Goal: Transaction & Acquisition: Purchase product/service

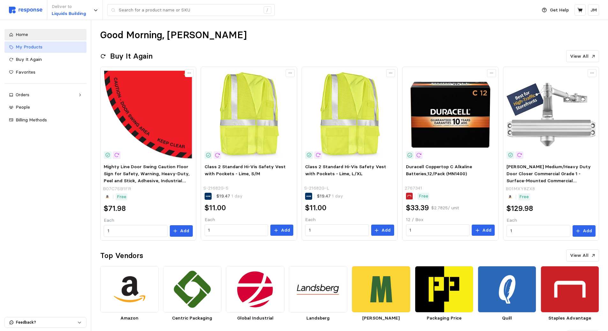
click at [27, 48] on span "My Products" at bounding box center [29, 47] width 27 height 6
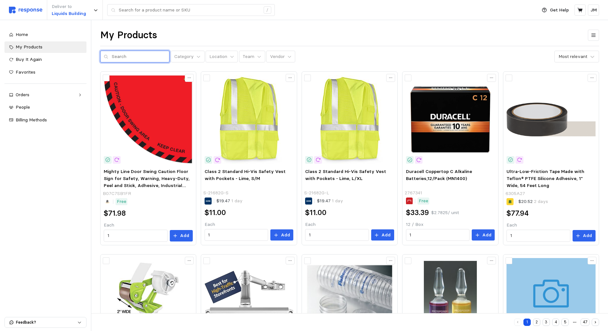
click at [116, 56] on input "text" at bounding box center [139, 56] width 54 height 11
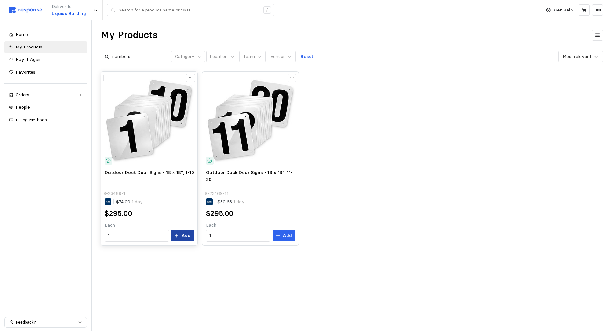
click at [177, 234] on icon at bounding box center [176, 236] width 4 height 4
click at [32, 48] on span "My Products" at bounding box center [29, 47] width 27 height 6
click at [137, 57] on input "numbers" at bounding box center [139, 56] width 54 height 11
type input "n"
click at [35, 49] on span "My Products" at bounding box center [29, 47] width 27 height 6
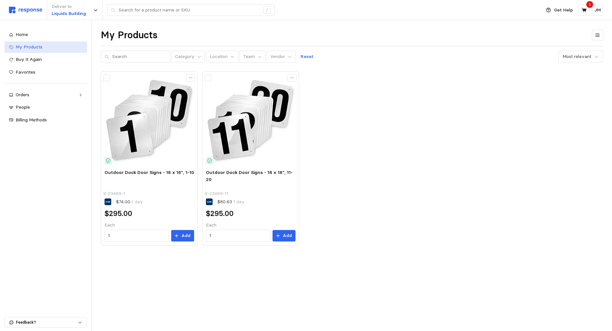
click at [29, 46] on span "My Products" at bounding box center [29, 47] width 27 height 6
click at [27, 34] on span "Home" at bounding box center [22, 35] width 12 height 6
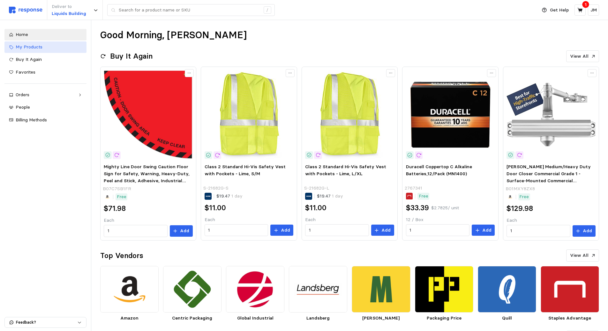
click at [36, 49] on span "My Products" at bounding box center [29, 47] width 27 height 6
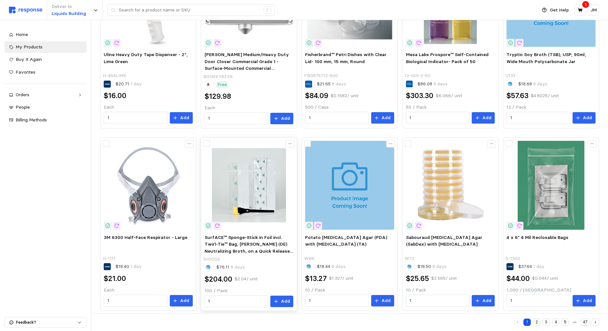
scroll to position [307, 0]
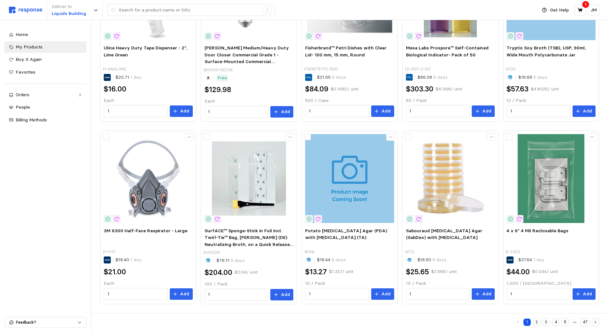
click at [538, 321] on button "2" at bounding box center [536, 322] width 7 height 7
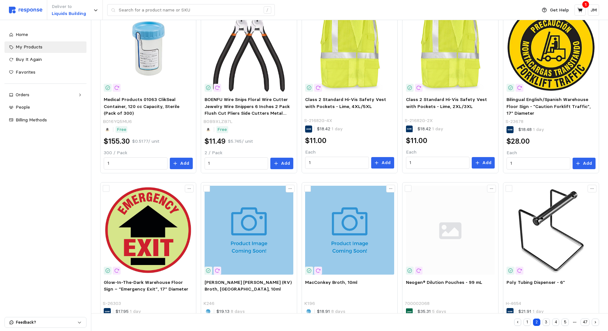
scroll to position [306, 0]
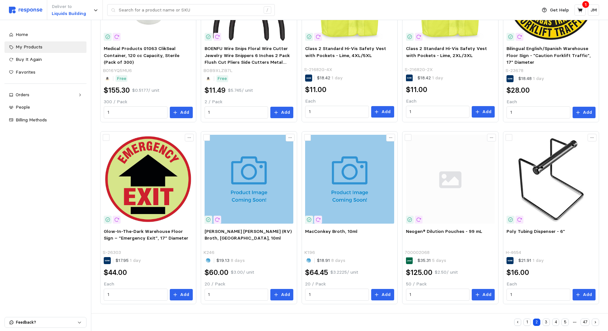
click at [545, 322] on button "3" at bounding box center [545, 322] width 7 height 7
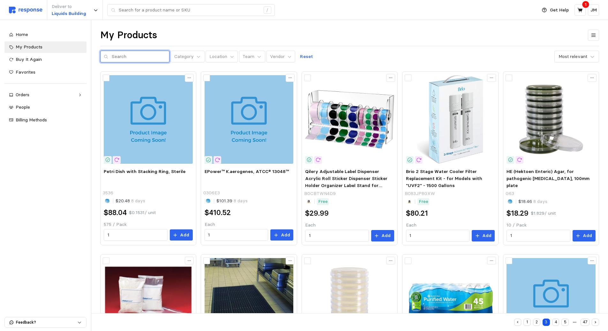
click at [141, 57] on input "text" at bounding box center [139, 56] width 54 height 11
click at [144, 55] on input "text" at bounding box center [139, 56] width 54 height 11
type input "safety"
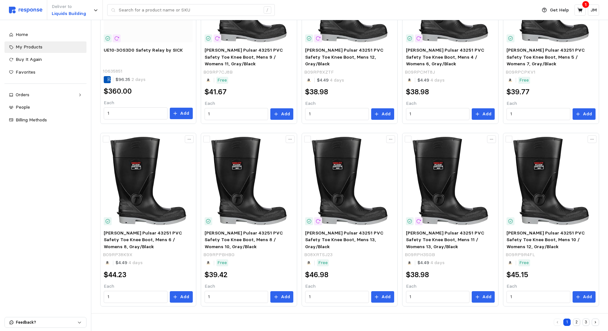
scroll to position [306, 0]
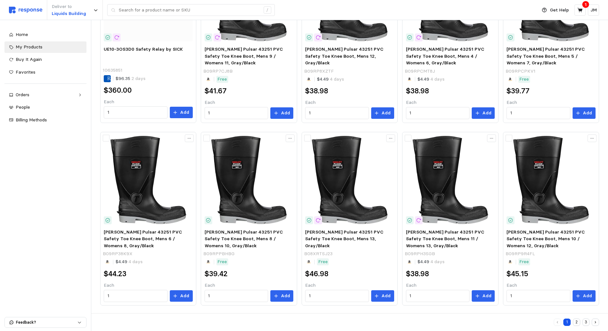
click at [575, 324] on button "2" at bounding box center [575, 322] width 7 height 7
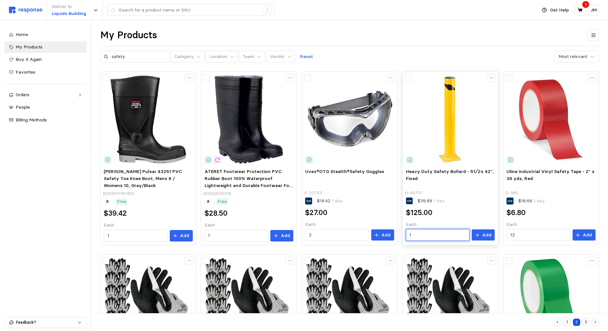
click at [455, 235] on input "1" at bounding box center [437, 235] width 56 height 11
type input "2"
click at [488, 234] on p "Add" at bounding box center [486, 235] width 9 height 7
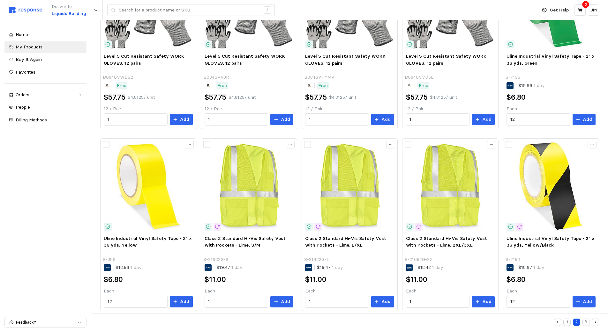
scroll to position [306, 0]
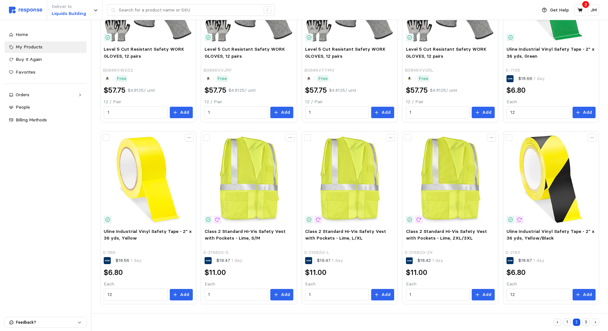
click at [584, 322] on button "3" at bounding box center [585, 322] width 7 height 7
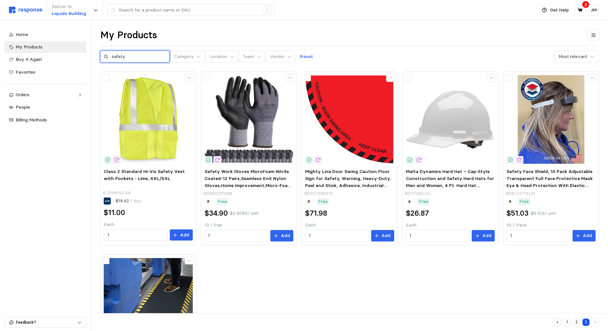
click at [133, 55] on input "safety" at bounding box center [139, 56] width 54 height 11
type input "s"
type input "guard"
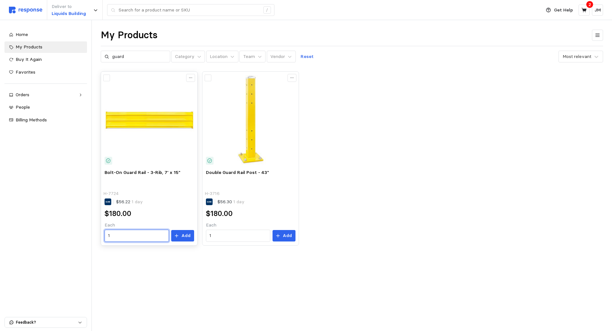
click at [139, 232] on input "1" at bounding box center [136, 235] width 57 height 11
type input "2"
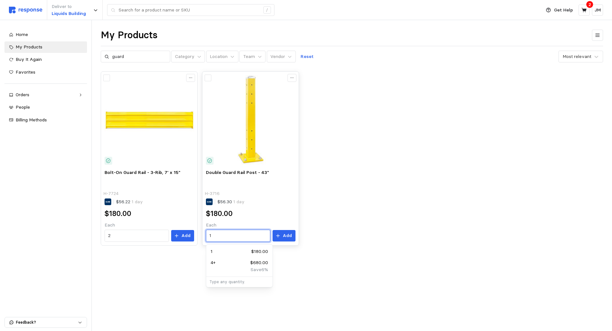
click at [228, 237] on input "1" at bounding box center [238, 235] width 57 height 11
type input "2"
click at [188, 236] on p "Add" at bounding box center [185, 235] width 9 height 7
click at [279, 237] on icon at bounding box center [278, 236] width 4 height 4
click at [582, 8] on icon at bounding box center [585, 10] width 6 height 6
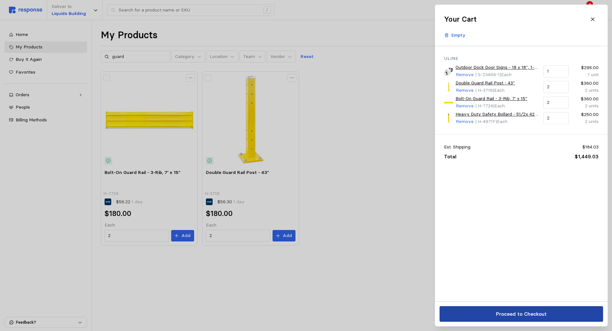
click at [537, 313] on p "Proceed to Checkout" at bounding box center [521, 314] width 51 height 8
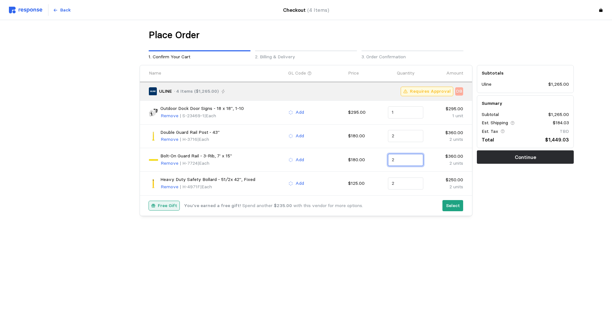
click at [397, 158] on input "2" at bounding box center [406, 159] width 28 height 11
click at [401, 136] on input "2" at bounding box center [406, 135] width 28 height 11
click at [394, 241] on div "Place Order 1. Confirm Your Cart 2. Billing & Delivery 3. Order Confirmation Na…" at bounding box center [306, 136] width 536 height 214
click at [63, 11] on p "Back" at bounding box center [65, 10] width 11 height 7
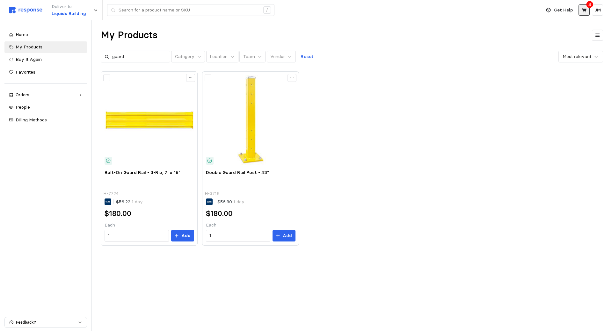
click at [582, 10] on icon at bounding box center [585, 10] width 6 height 6
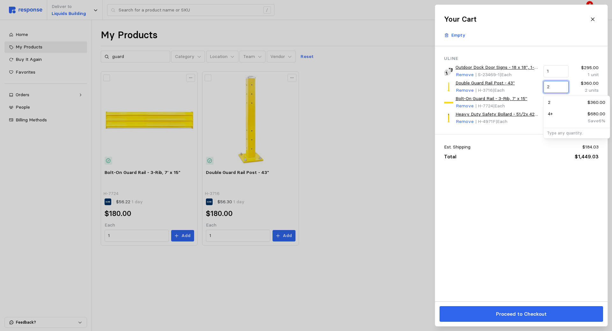
click at [556, 88] on input "2" at bounding box center [556, 86] width 18 height 11
click at [534, 168] on div "Est. Shipping $184.03 Total $1,449.03" at bounding box center [521, 152] width 173 height 35
click at [556, 102] on input "2" at bounding box center [556, 102] width 18 height 11
click at [522, 169] on div "Uline Outdoor Dock Door Signs - 18 x 18", 1-10 Remove | S-23469-1 | Each 1 $295…" at bounding box center [521, 173] width 173 height 255
click at [594, 20] on icon at bounding box center [593, 20] width 4 height 4
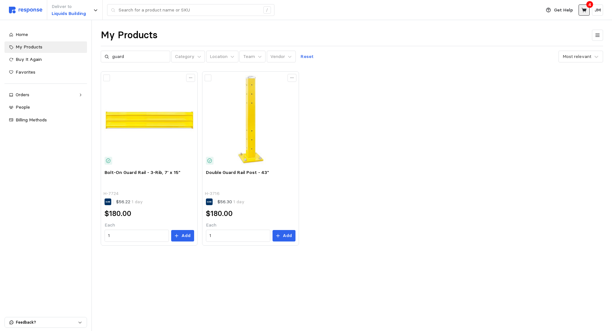
click at [583, 11] on icon at bounding box center [585, 10] width 6 height 6
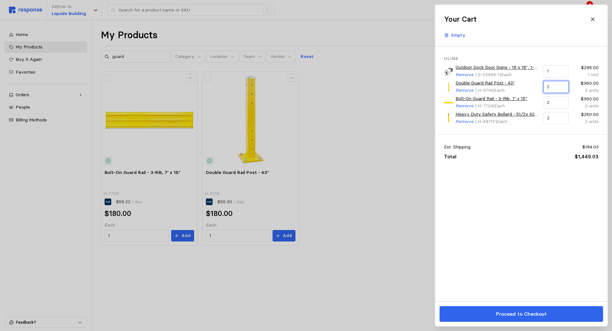
click at [554, 89] on input "2" at bounding box center [556, 86] width 18 height 11
type input "0"
click at [537, 170] on div "Uline Outdoor Dock Door Signs - 18 x 18", 1-10 Remove | S-23469-1 | Each 1 $295…" at bounding box center [521, 173] width 173 height 255
click at [555, 103] on input "2" at bounding box center [556, 102] width 18 height 11
type input "0"
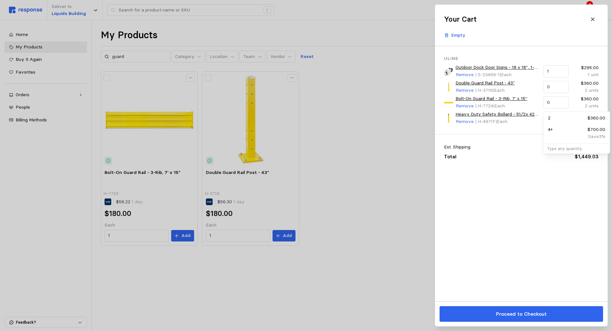
click at [536, 215] on div "Uline Outdoor Dock Door Signs - 18 x 18", 1-10 Remove | S-23469-1 | Each 1 $295…" at bounding box center [521, 173] width 173 height 255
click at [592, 20] on icon at bounding box center [593, 20] width 6 height 6
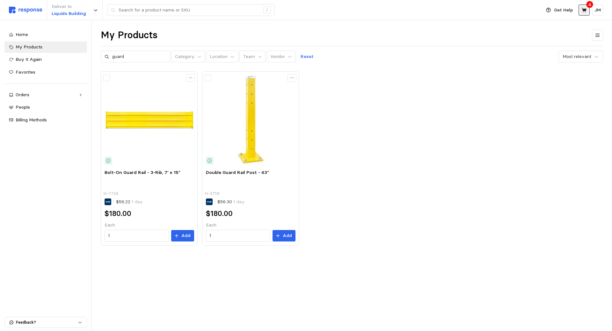
click at [586, 10] on icon at bounding box center [584, 10] width 5 height 4
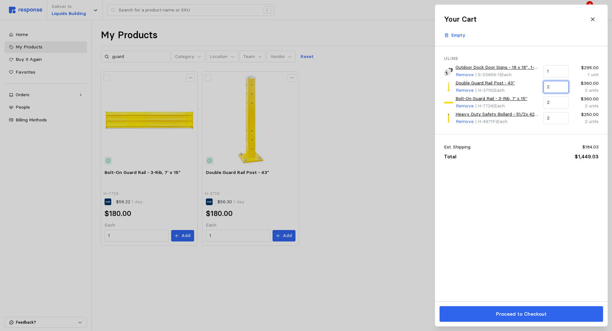
click at [557, 87] on input "2" at bounding box center [556, 86] width 18 height 11
type input "0"
click at [540, 191] on div "Uline Outdoor Dock Door Signs - 18 x 18", 1-10 Remove | S-23469-1 | Each 1 $295…" at bounding box center [521, 173] width 173 height 255
click at [556, 103] on input "2" at bounding box center [556, 102] width 18 height 11
type input "0"
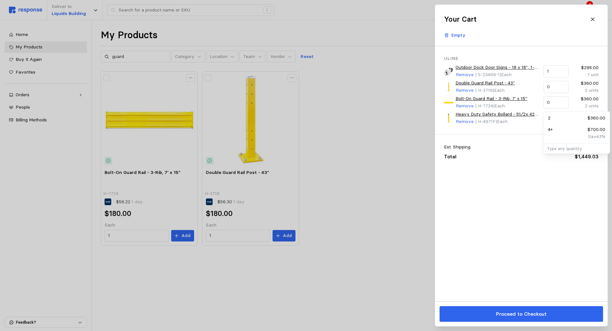
click at [546, 202] on div "Uline Outdoor Dock Door Signs - 18 x 18", 1-10 Remove | S-23469-1 | Each 1 $295…" at bounding box center [521, 173] width 173 height 255
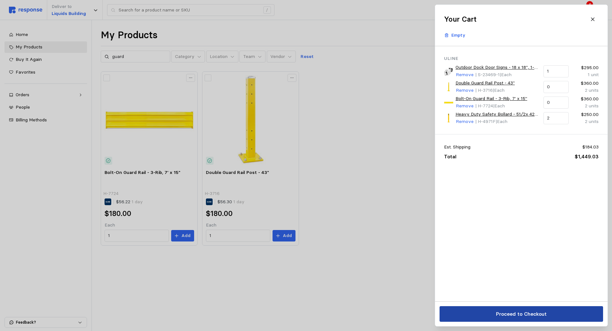
click at [530, 309] on button "Proceed to Checkout" at bounding box center [522, 314] width 164 height 16
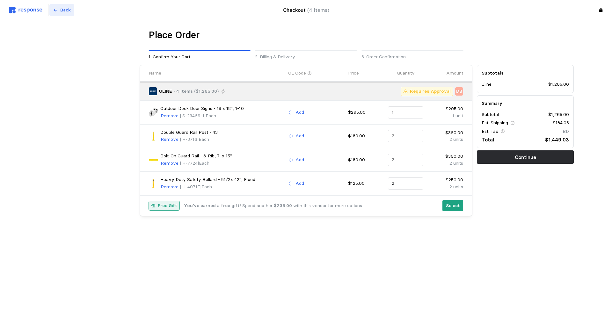
click at [61, 10] on p "Back" at bounding box center [65, 10] width 11 height 7
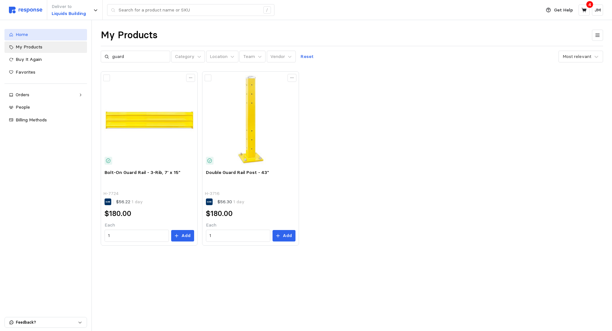
click at [25, 36] on span "Home" at bounding box center [22, 35] width 12 height 6
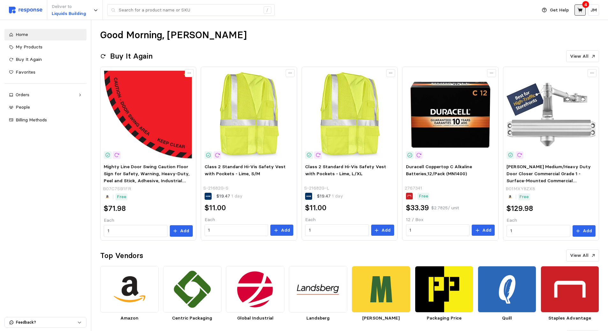
click at [581, 8] on icon at bounding box center [580, 10] width 6 height 6
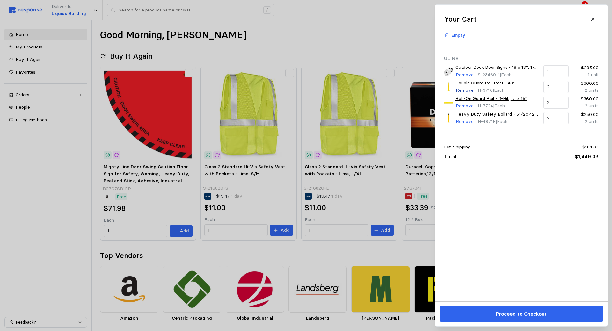
click at [468, 91] on p "Remove" at bounding box center [465, 90] width 18 height 7
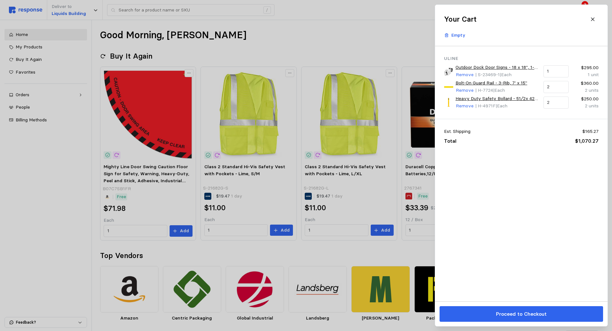
click at [468, 91] on p "Remove" at bounding box center [465, 90] width 18 height 7
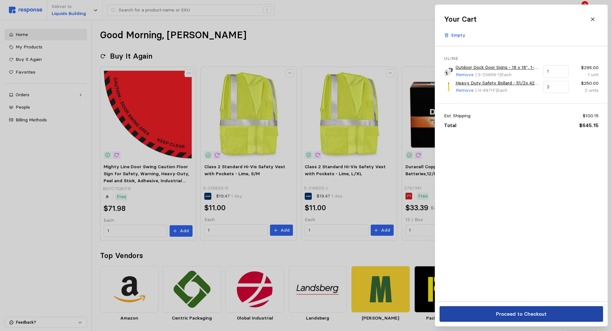
click at [526, 314] on p "Proceed to Checkout" at bounding box center [521, 314] width 51 height 8
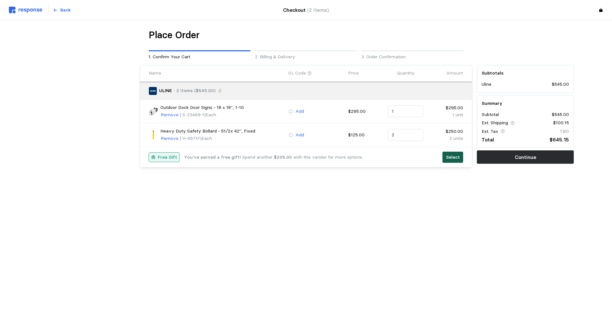
click at [453, 157] on p "Select" at bounding box center [453, 157] width 14 height 7
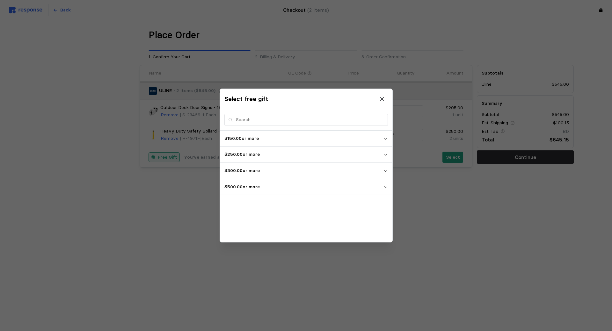
click at [386, 187] on icon "button" at bounding box center [385, 187] width 4 height 4
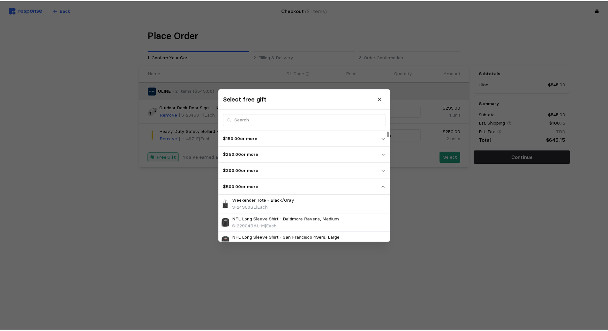
scroll to position [32, 0]
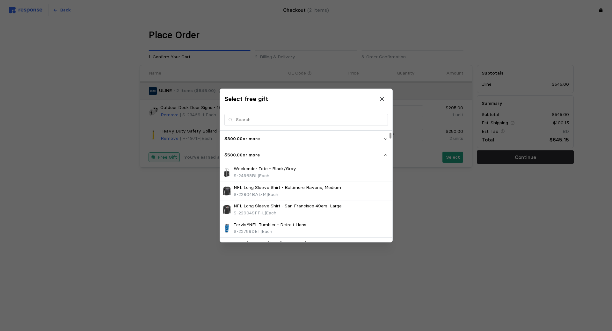
click at [446, 180] on div at bounding box center [306, 165] width 612 height 331
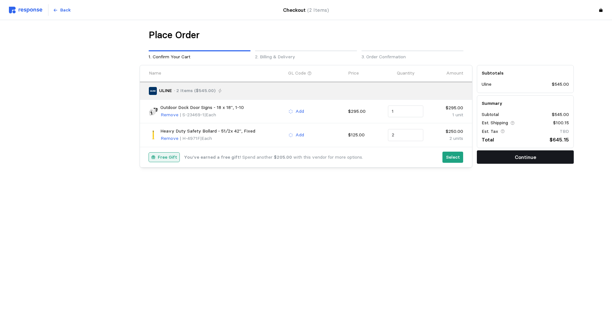
click at [532, 156] on p "Continue" at bounding box center [525, 157] width 21 height 8
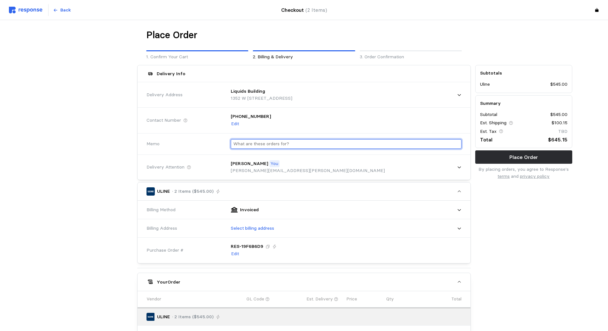
click at [372, 143] on input "text" at bounding box center [345, 144] width 225 height 9
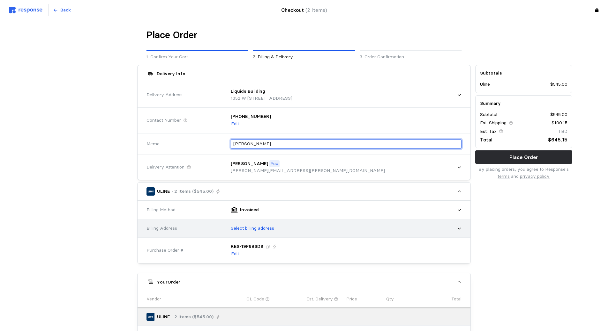
type input "[PERSON_NAME]"
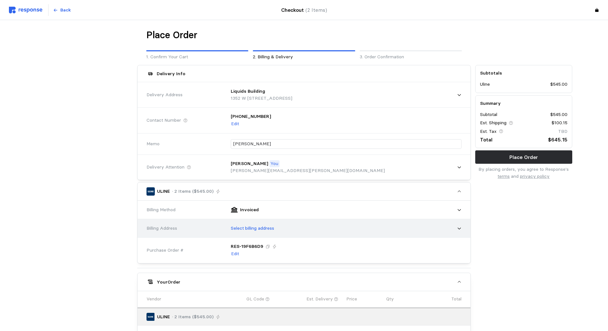
click at [461, 228] on icon at bounding box center [459, 228] width 4 height 4
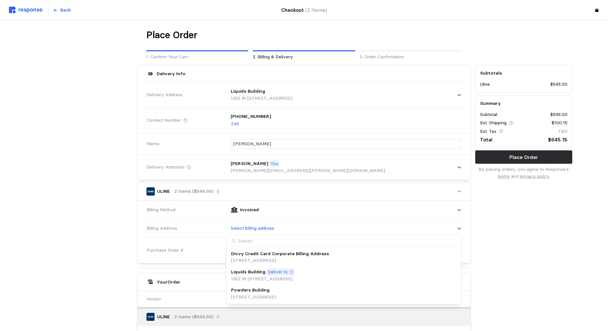
click at [404, 254] on div "Divvy Credit Card Corporate Billing Address [STREET_ADDRESS]" at bounding box center [343, 258] width 225 height 14
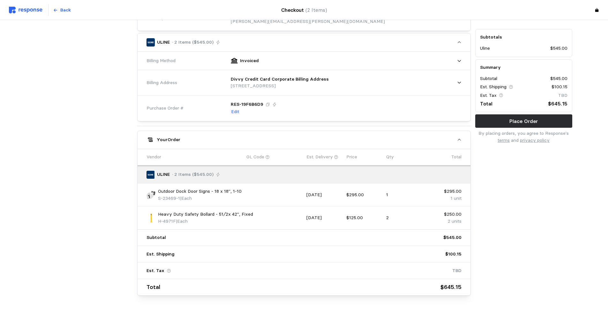
scroll to position [150, 0]
click at [533, 121] on p "Place Order" at bounding box center [523, 121] width 28 height 8
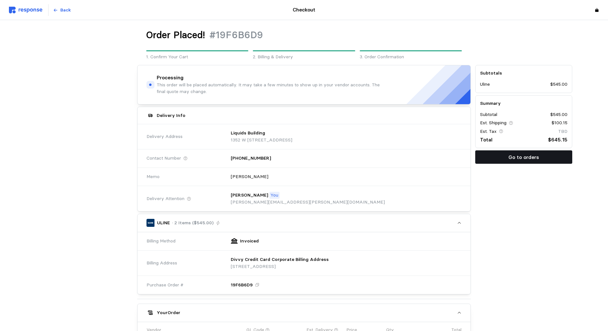
click at [535, 155] on p "Go to orders" at bounding box center [523, 157] width 31 height 8
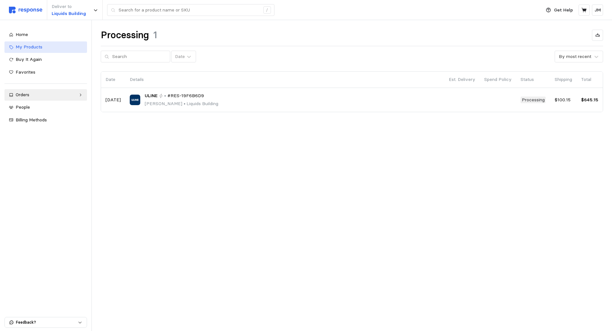
click at [31, 46] on span "My Products" at bounding box center [29, 47] width 27 height 6
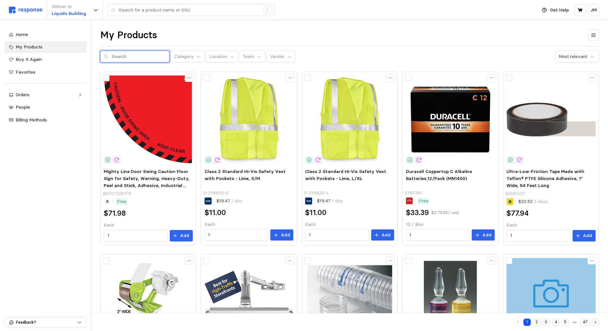
click at [144, 57] on input "text" at bounding box center [139, 56] width 54 height 11
type input "guard"
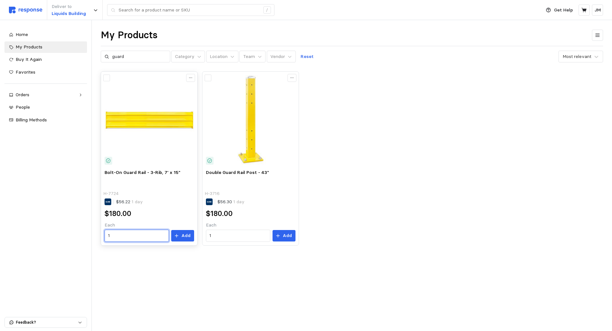
click at [146, 233] on input "1" at bounding box center [136, 235] width 57 height 11
type input "2"
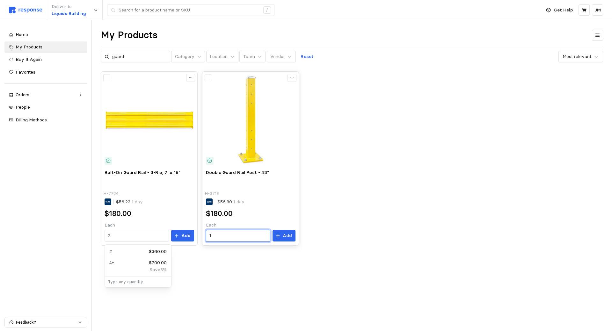
click at [217, 235] on input "1" at bounding box center [238, 235] width 57 height 11
type input "2"
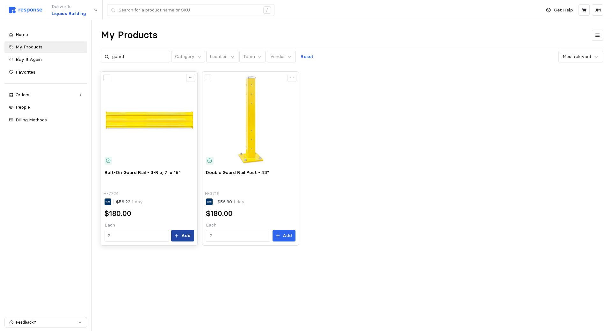
click at [189, 237] on p "Add" at bounding box center [185, 235] width 9 height 7
click at [284, 236] on button "Add" at bounding box center [284, 235] width 23 height 11
click at [585, 9] on icon at bounding box center [584, 10] width 5 height 4
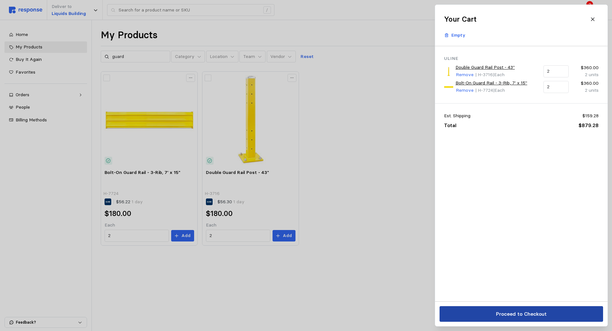
click at [531, 311] on p "Proceed to Checkout" at bounding box center [521, 314] width 51 height 8
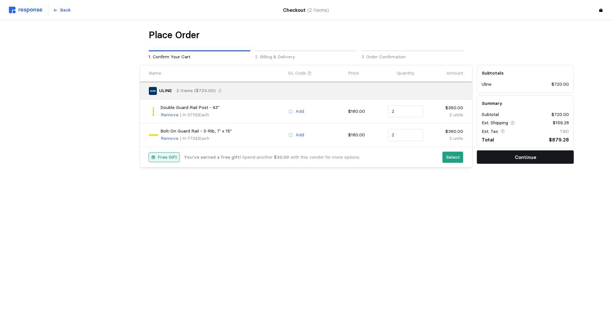
click at [518, 157] on p "Continue" at bounding box center [525, 157] width 21 height 8
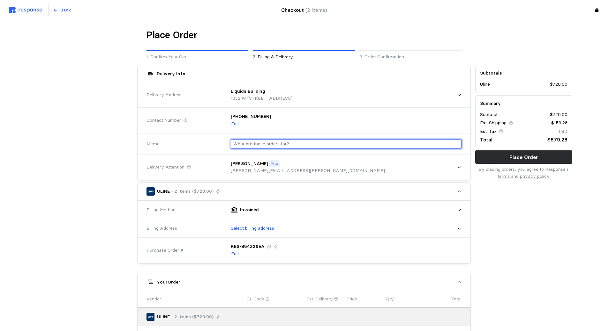
click at [327, 145] on input "text" at bounding box center [345, 144] width 225 height 9
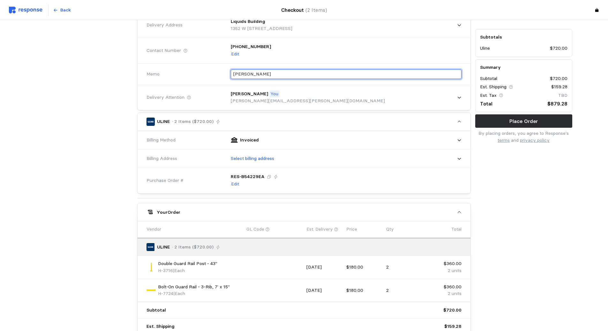
scroll to position [96, 0]
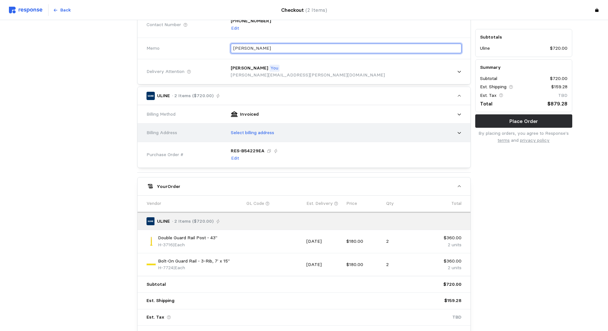
type input "[PERSON_NAME]"
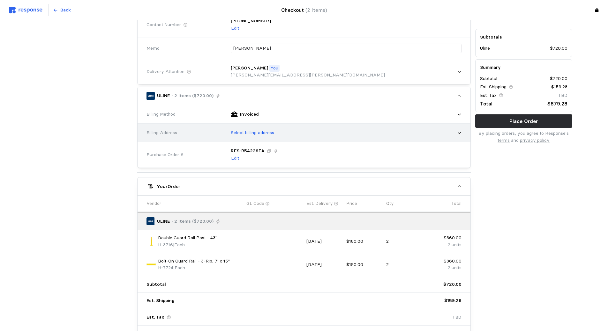
click at [277, 134] on div "Select billing address" at bounding box center [343, 133] width 235 height 16
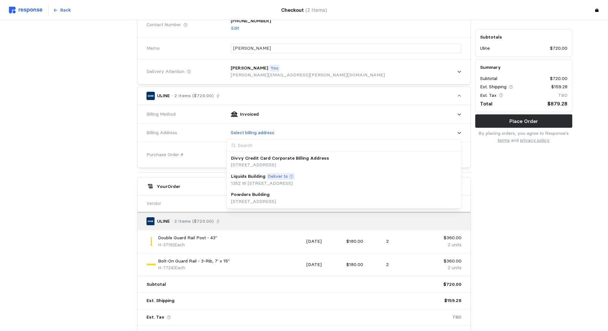
click at [270, 159] on p "Divvy Credit Card Corporate Billing Address" at bounding box center [280, 158] width 98 height 7
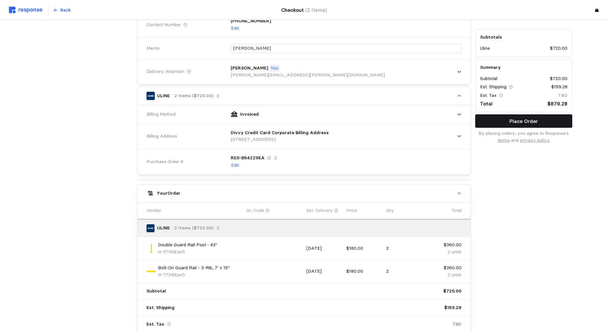
click at [520, 120] on p "Place Order" at bounding box center [523, 121] width 28 height 8
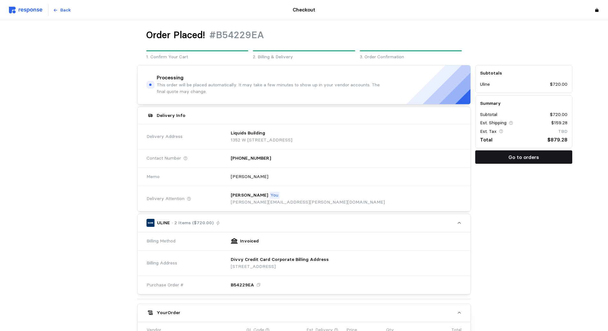
click at [530, 156] on p "Go to orders" at bounding box center [523, 157] width 31 height 8
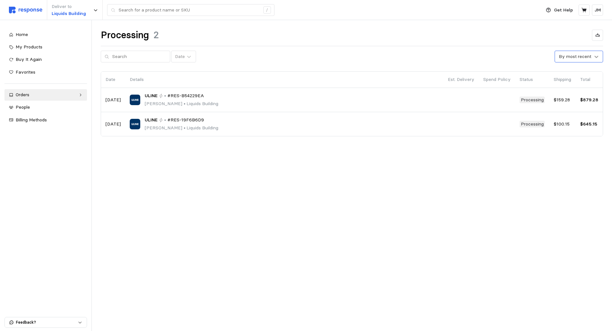
click at [596, 57] on icon at bounding box center [597, 57] width 6 height 6
click at [571, 75] on div "By most recent" at bounding box center [569, 74] width 61 height 12
click at [187, 56] on icon at bounding box center [189, 57] width 4 height 2
click at [178, 86] on div "This Week" at bounding box center [204, 86] width 61 height 12
click at [15, 47] on link "My Products" at bounding box center [45, 46] width 83 height 11
